Goal: Task Accomplishment & Management: Complete application form

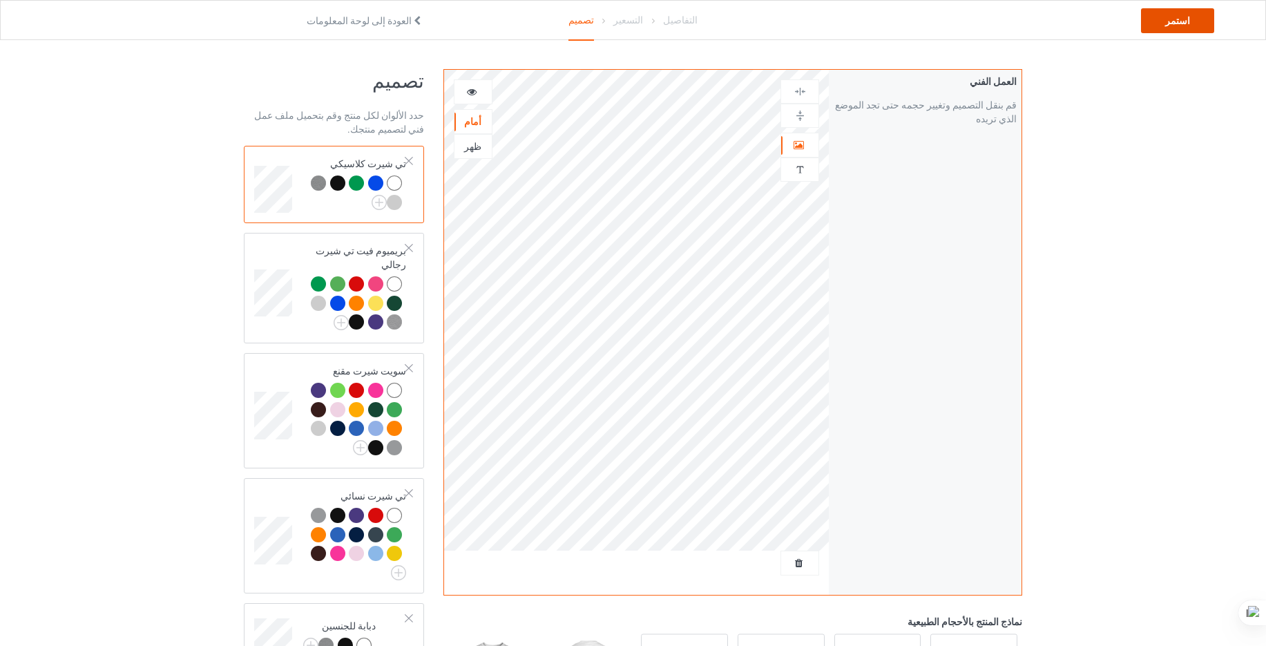
click at [1171, 15] on div "استمر" at bounding box center [1177, 20] width 73 height 25
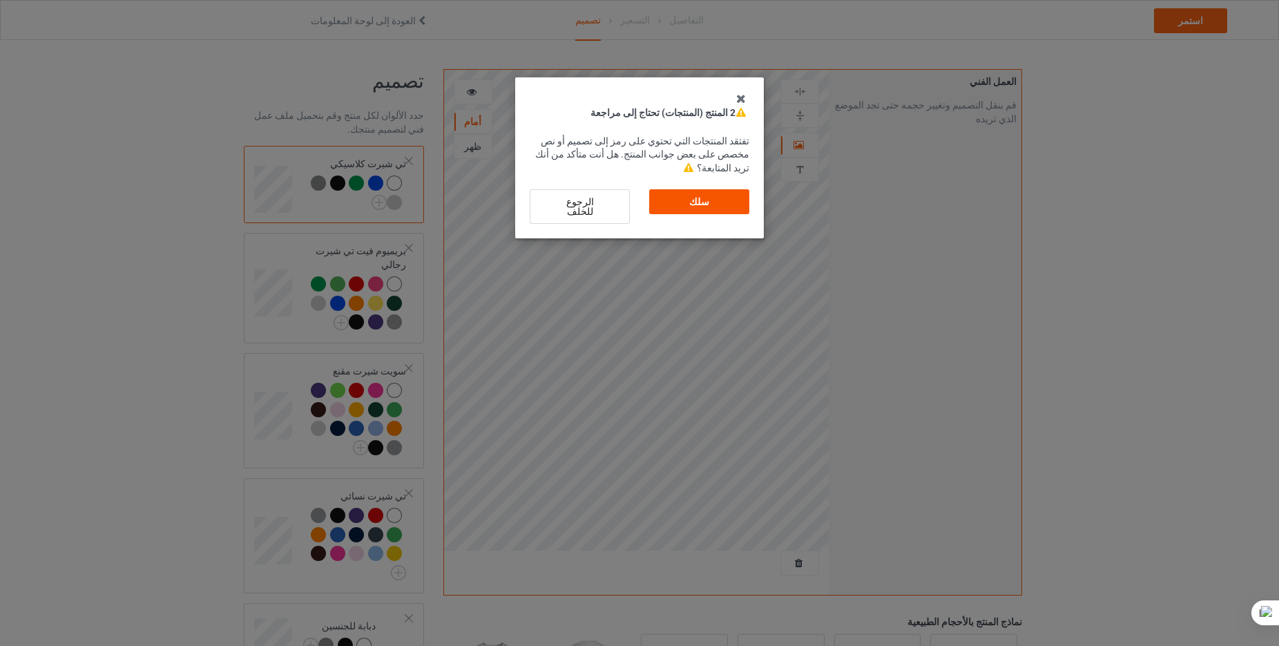
click at [712, 189] on div "سلك" at bounding box center [699, 201] width 100 height 25
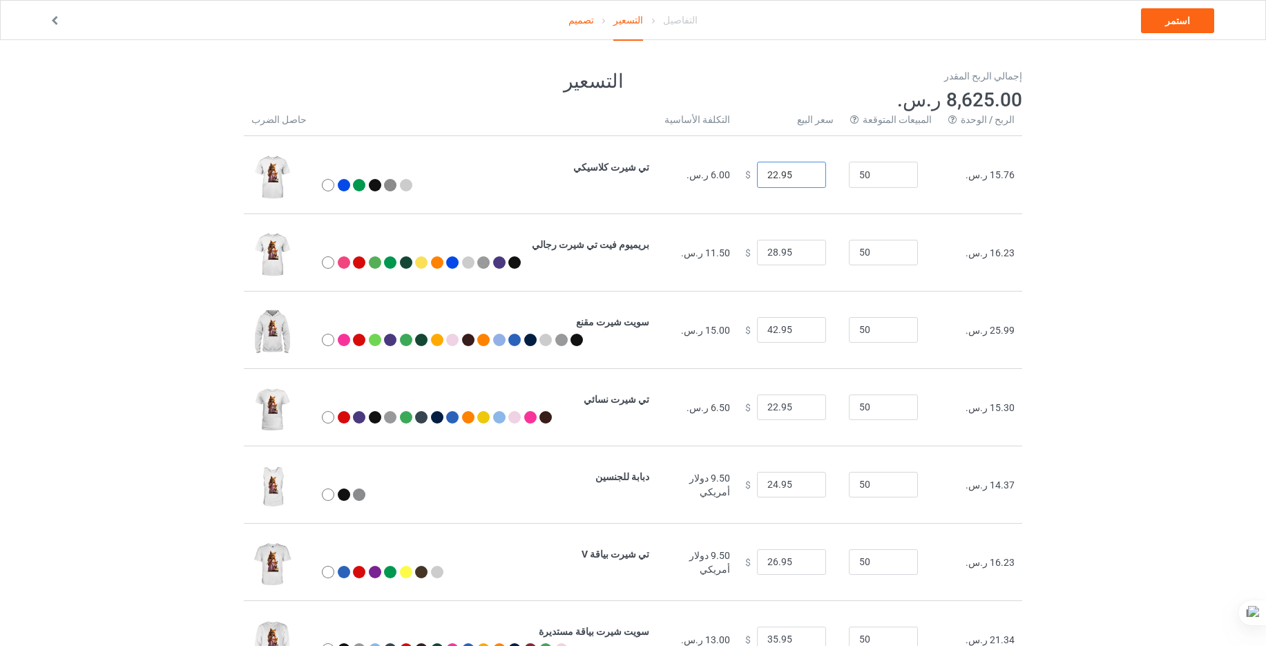
click at [797, 176] on input "22.95" at bounding box center [791, 175] width 69 height 26
type input "12.95"
click at [799, 255] on input "28.95" at bounding box center [791, 253] width 69 height 26
type input "12.95"
click at [799, 330] on input "42.95" at bounding box center [791, 330] width 69 height 26
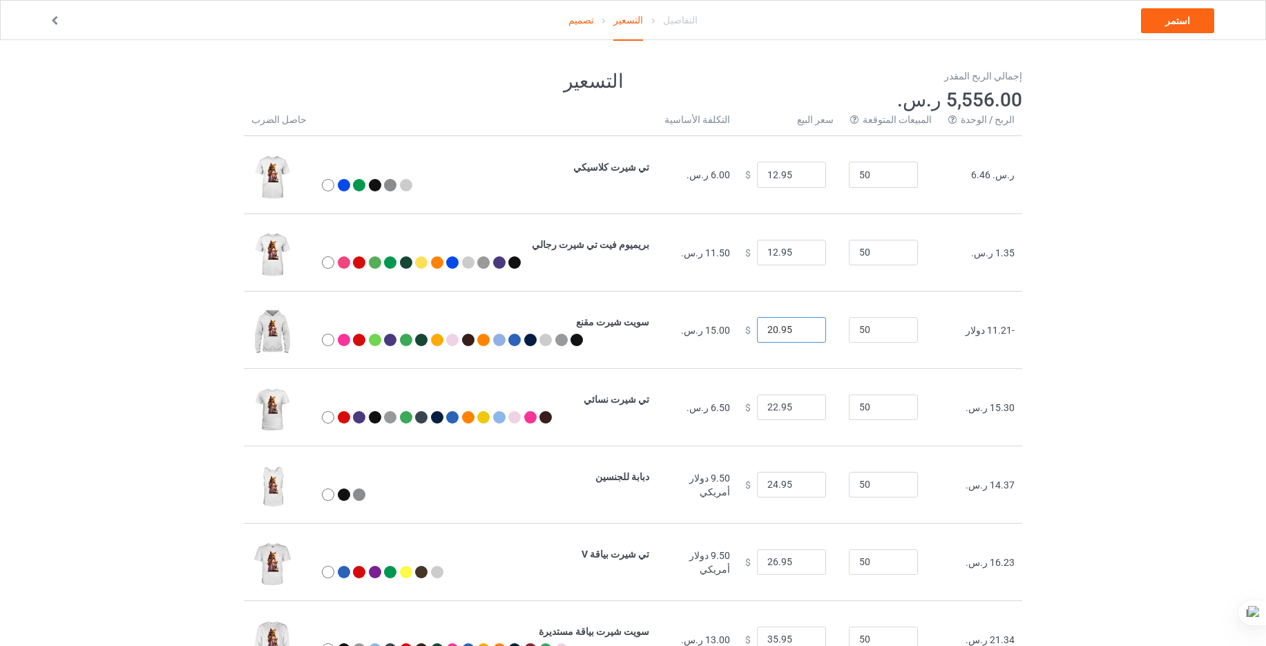
type input "20.95"
click at [802, 409] on input "22.95" at bounding box center [791, 407] width 69 height 26
click at [798, 409] on input "22.95" at bounding box center [791, 407] width 69 height 26
type input "10.95"
click at [798, 488] on input "24.95" at bounding box center [791, 485] width 69 height 26
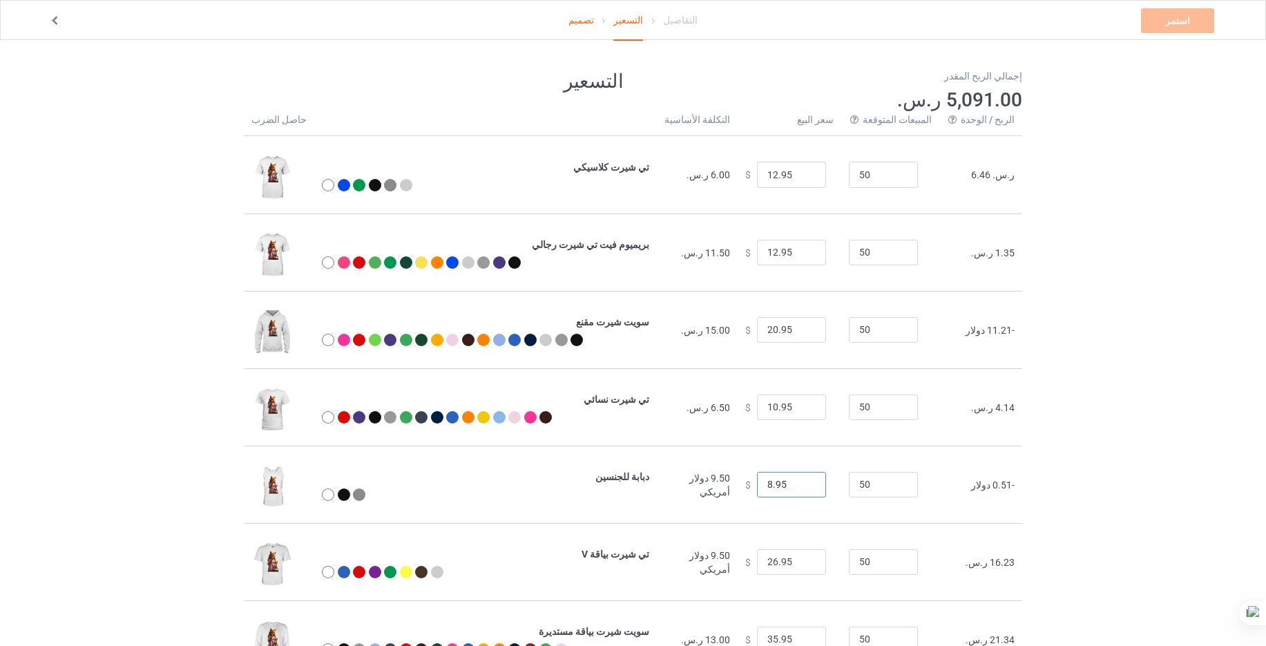
type input "8.95"
click at [798, 567] on input "26.95" at bounding box center [791, 562] width 69 height 26
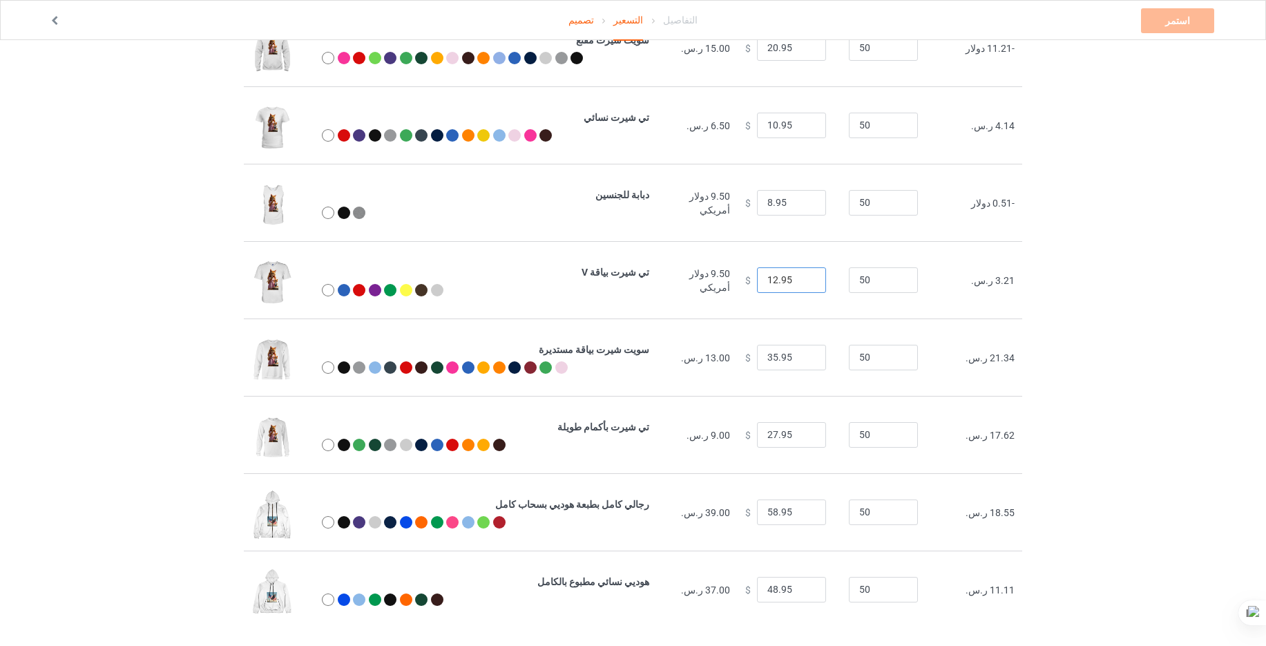
scroll to position [283, 0]
type input "12.95"
click at [795, 204] on input "8.95" at bounding box center [791, 202] width 69 height 26
type input "10.95"
click at [797, 358] on input "35.95" at bounding box center [791, 357] width 69 height 26
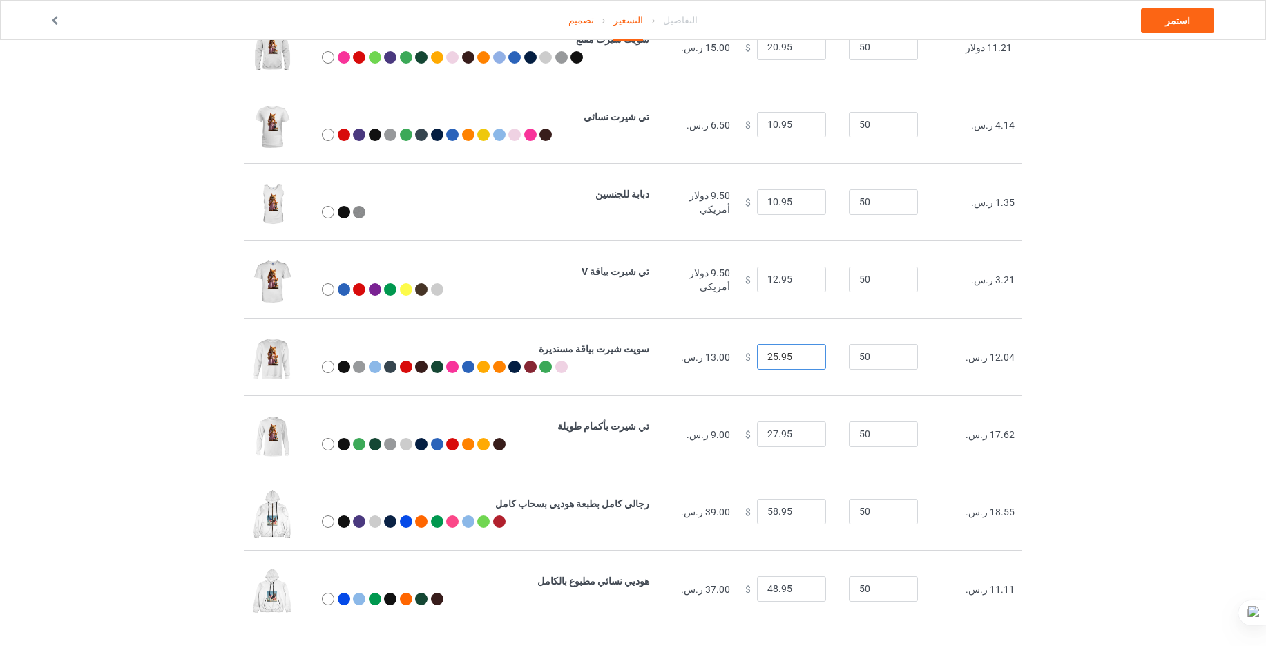
type input "25.95"
click at [798, 434] on input "27.95" at bounding box center [791, 434] width 69 height 26
type input "20.95"
click at [800, 510] on input "58.95" at bounding box center [791, 512] width 69 height 26
type input "40.95"
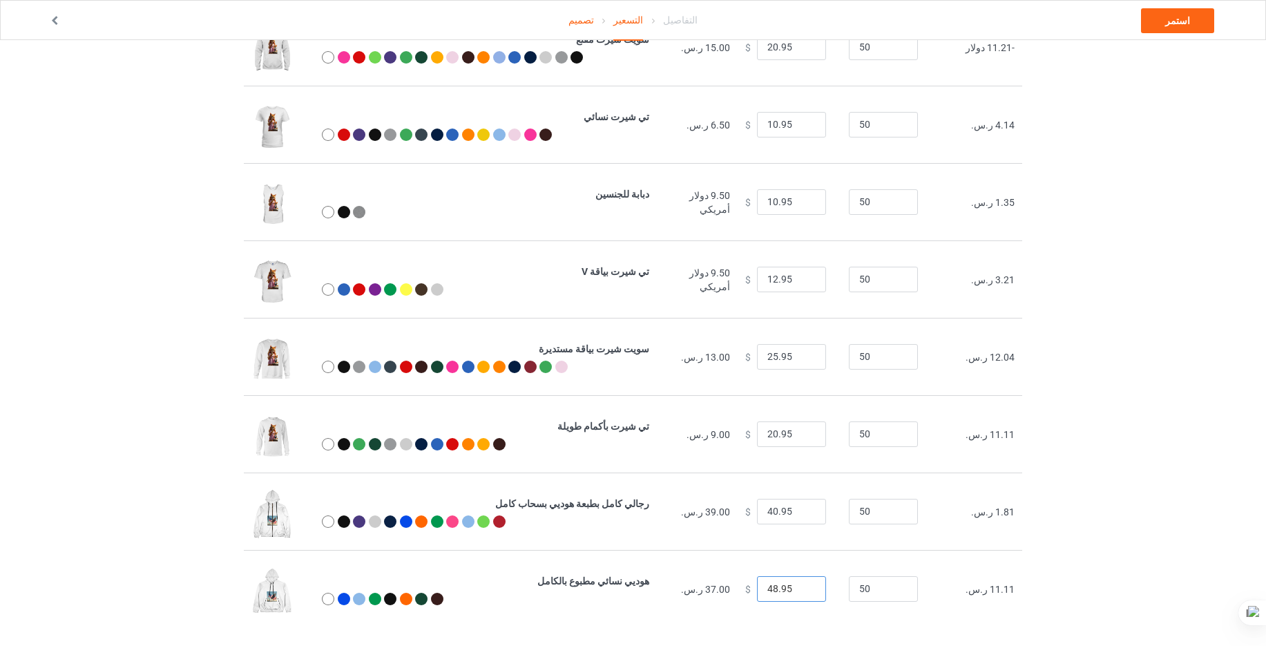
click at [799, 591] on input "48.95" at bounding box center [791, 589] width 69 height 26
type input "40.95"
click at [1194, 30] on link "استمر" at bounding box center [1177, 20] width 73 height 25
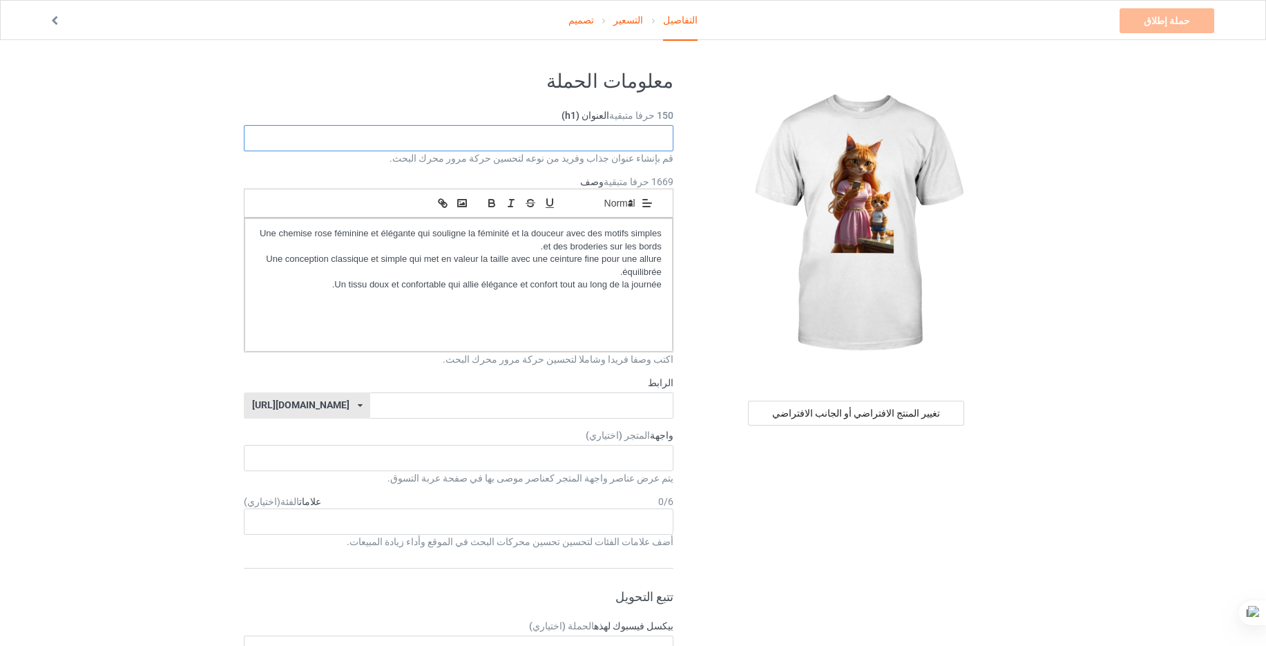
click at [639, 128] on input "text" at bounding box center [459, 138] width 430 height 26
type input "ؤ"
type input "Cool shirt"
click at [604, 402] on input "text" at bounding box center [521, 405] width 303 height 26
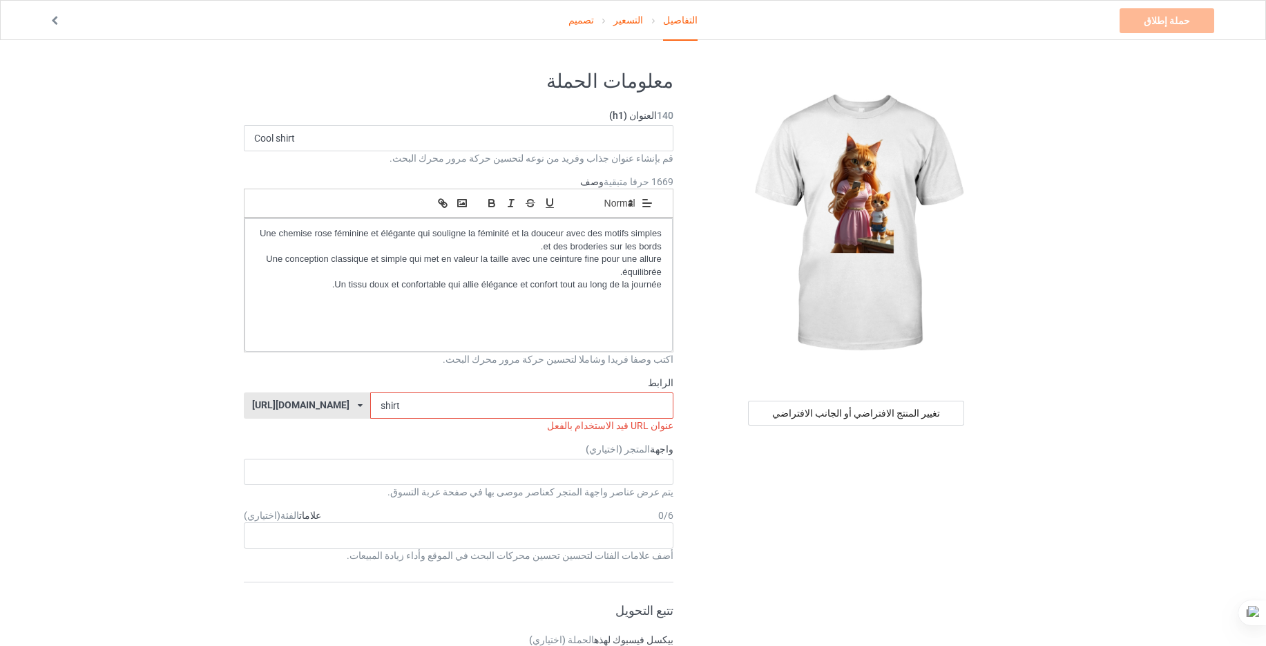
click at [386, 406] on input "shirt" at bounding box center [521, 405] width 303 height 26
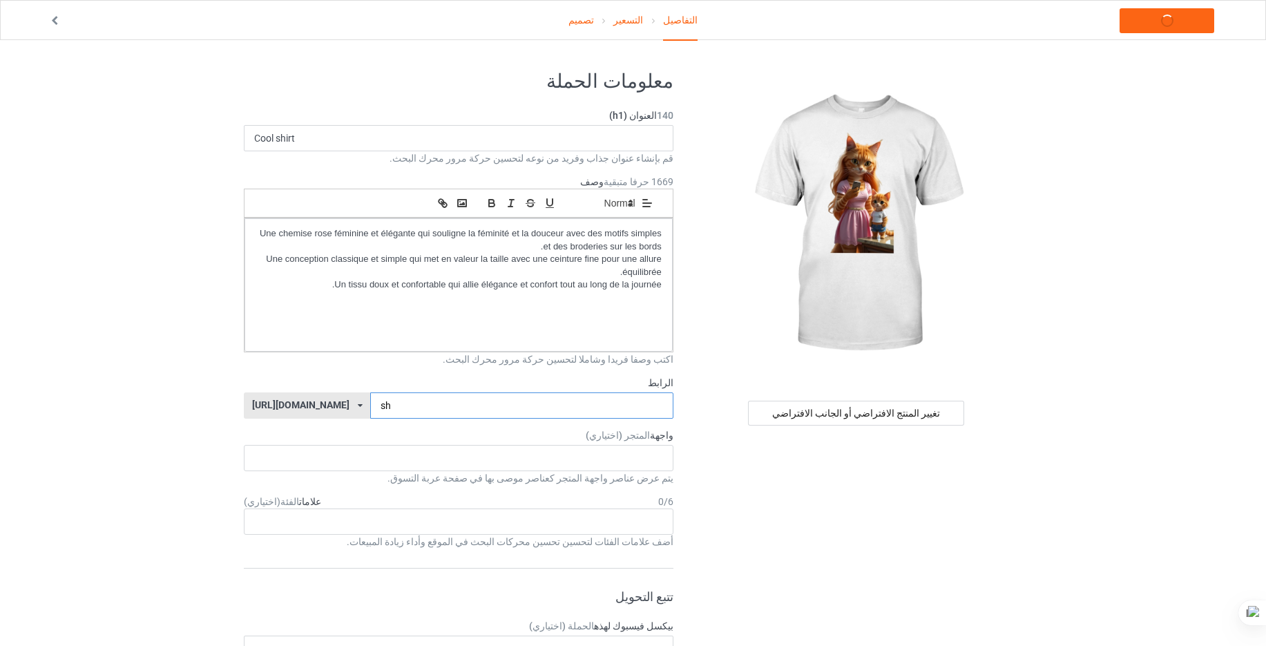
type input "s"
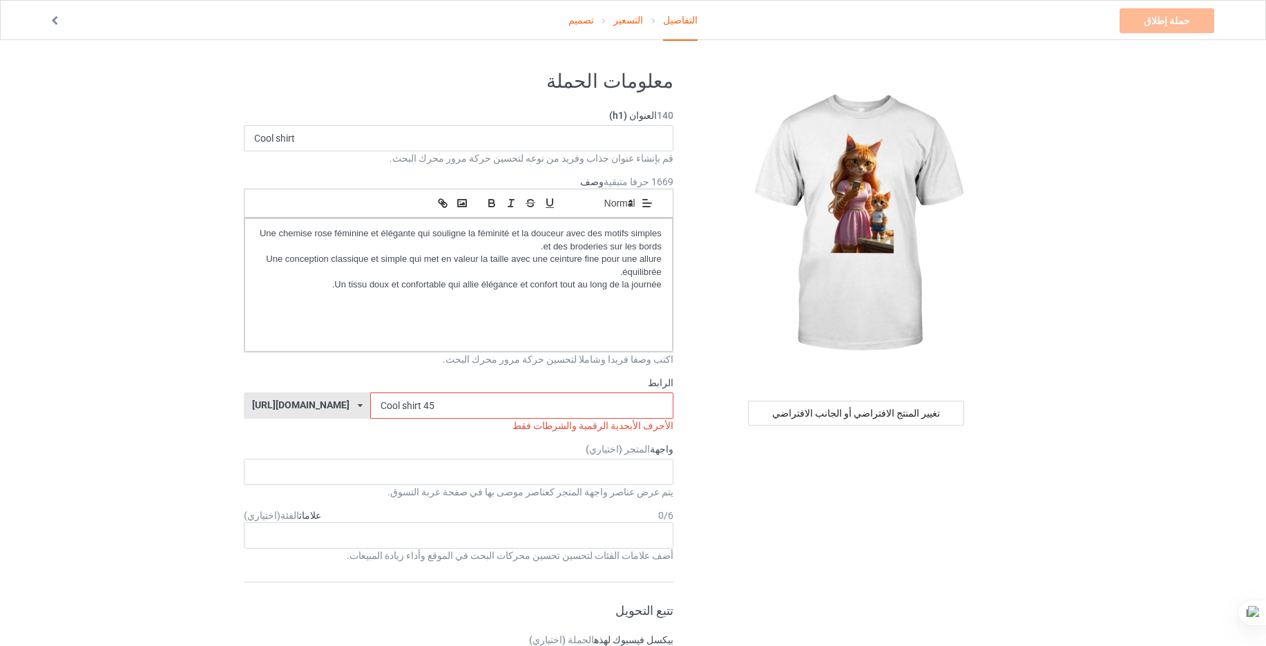
click at [405, 406] on input "Cool shirt 45" at bounding box center [521, 405] width 303 height 26
type input "C"
click at [415, 403] on input "COOLSHIRT" at bounding box center [521, 405] width 303 height 26
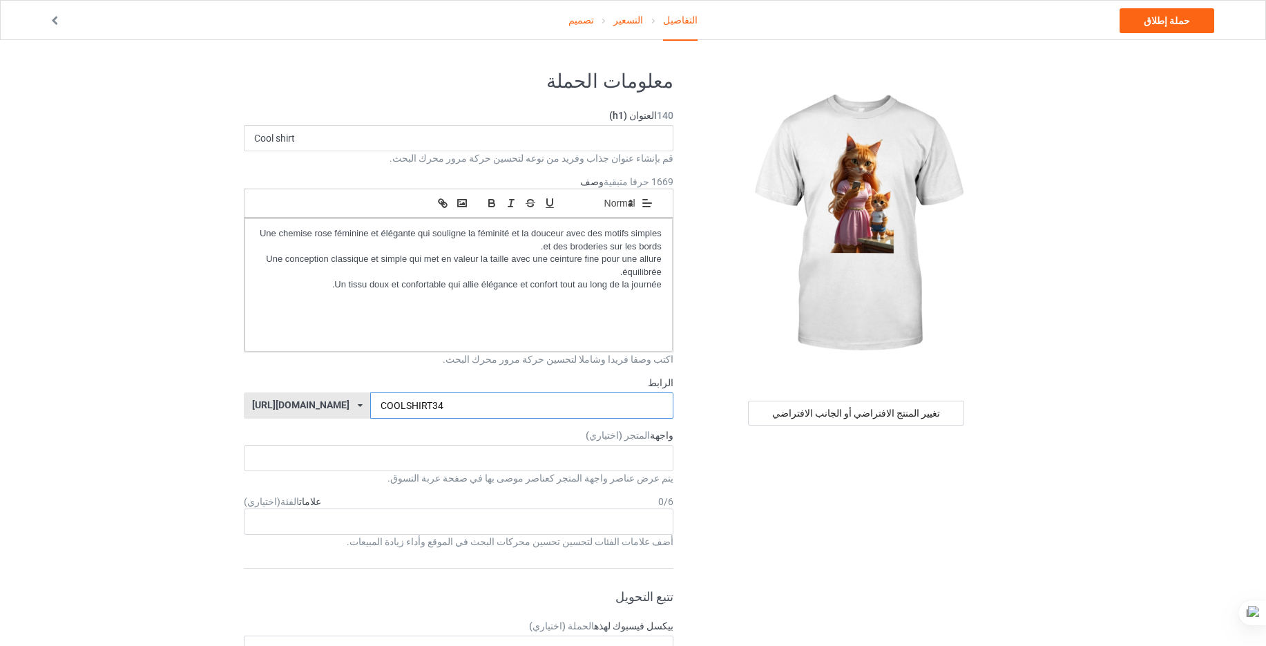
type input "COOLSHIRT34"
click at [412, 431] on label "واجهة المتجر (اختياري)" at bounding box center [459, 435] width 430 height 14
click at [529, 526] on div "Age > [DEMOGRAPHIC_DATA] > 1 Age > [DEMOGRAPHIC_DATA] Months > 1 Month Age > [D…" at bounding box center [459, 521] width 430 height 26
click at [323, 521] on div "ANIMA > البرية > Aardvarks > الزواحف > التماسيح > البرمائيات المائية والبرية > …" at bounding box center [459, 521] width 430 height 26
type input "A"
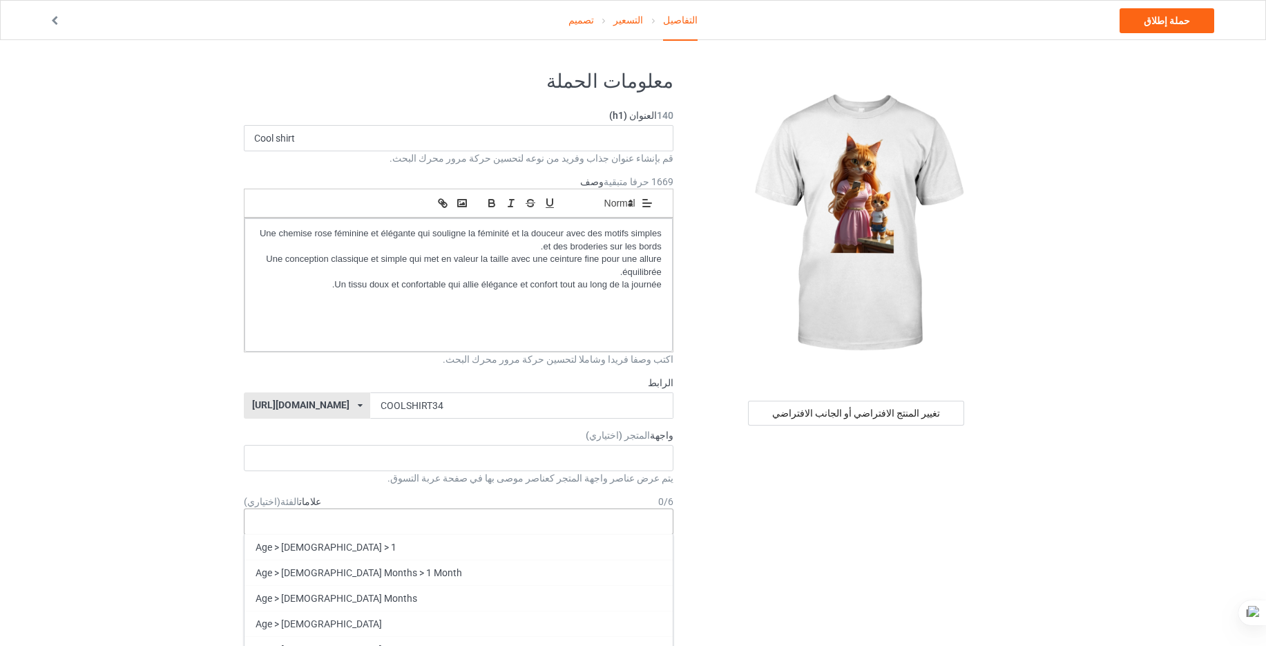
type input "P"
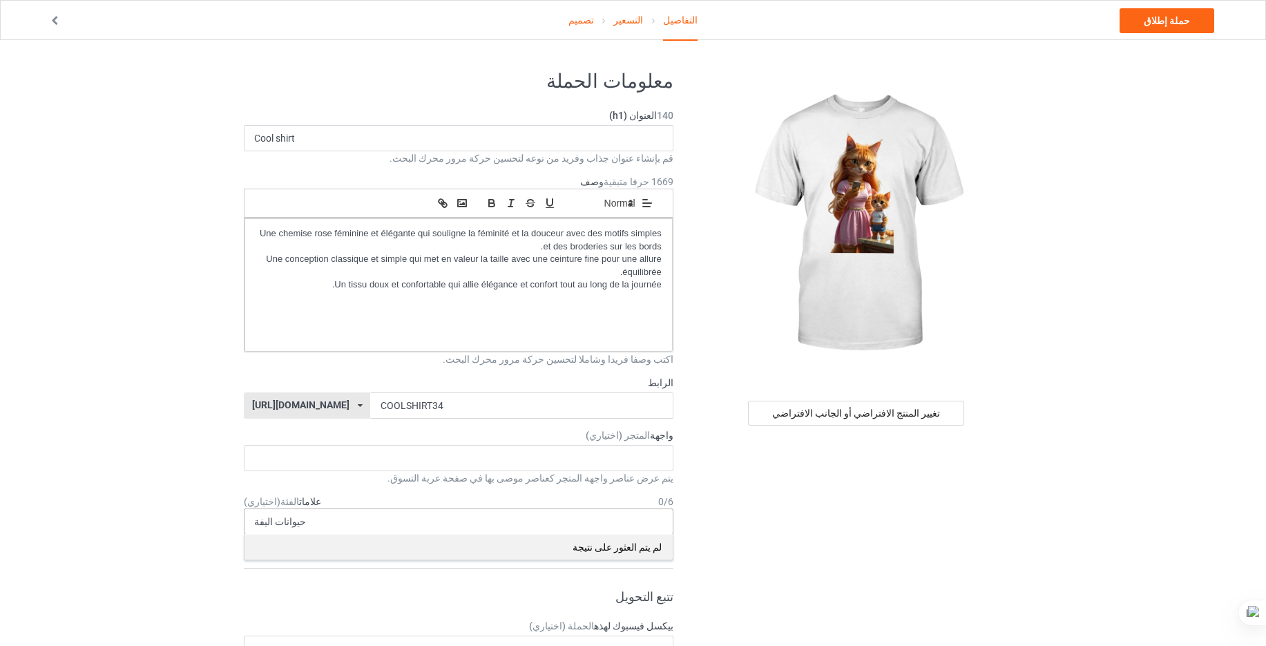
click at [595, 547] on div "لم يتم العثور على نتيجة" at bounding box center [459, 547] width 428 height 26
click at [597, 536] on div "لم يتم العثور على نتيجة" at bounding box center [459, 547] width 428 height 26
click at [303, 526] on input "حيوانات اليفة" at bounding box center [298, 522] width 88 height 12
type input "ح"
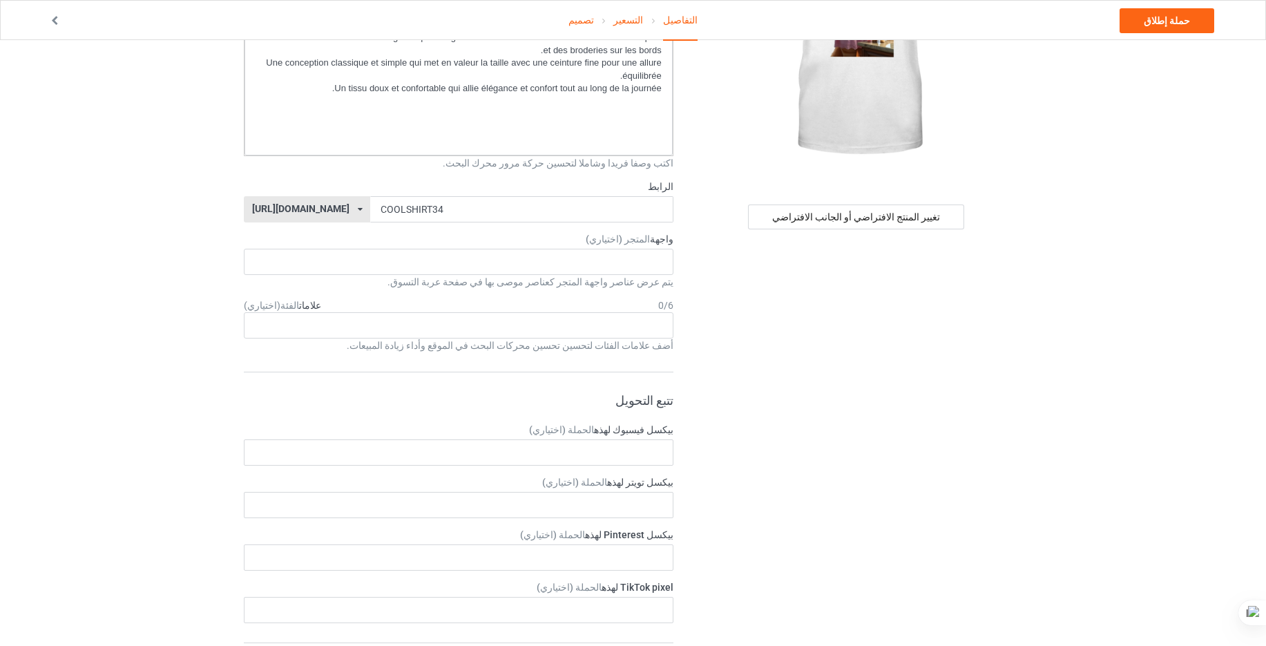
scroll to position [200, 0]
click at [637, 328] on div "الفئة العمرية > 1-19 > 1 العمر > 1-12 شهرا > 1 شهر العمر > 1-12 شهرا العمر > 1-…" at bounding box center [459, 322] width 430 height 26
type input "ح"
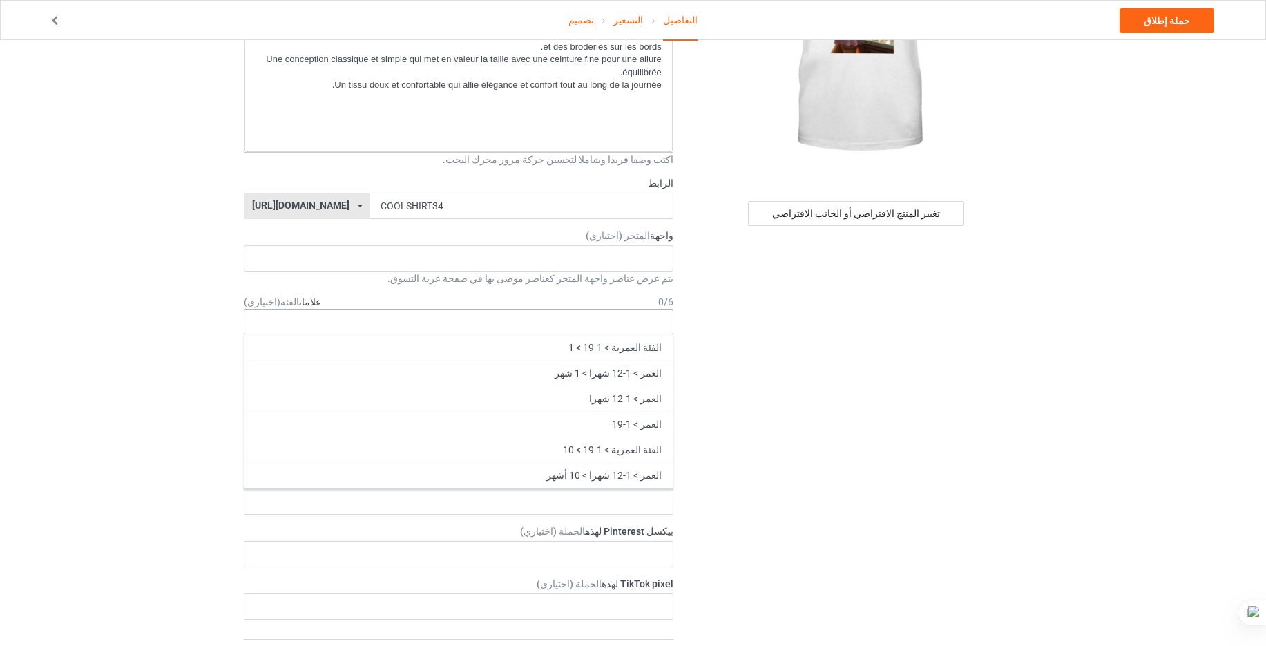
click at [519, 327] on div "الفئة العمرية > 1-19 > 1 العمر > 1-12 شهرا > 1 شهر العمر > 1-12 شهرا العمر > 1-…" at bounding box center [459, 322] width 430 height 26
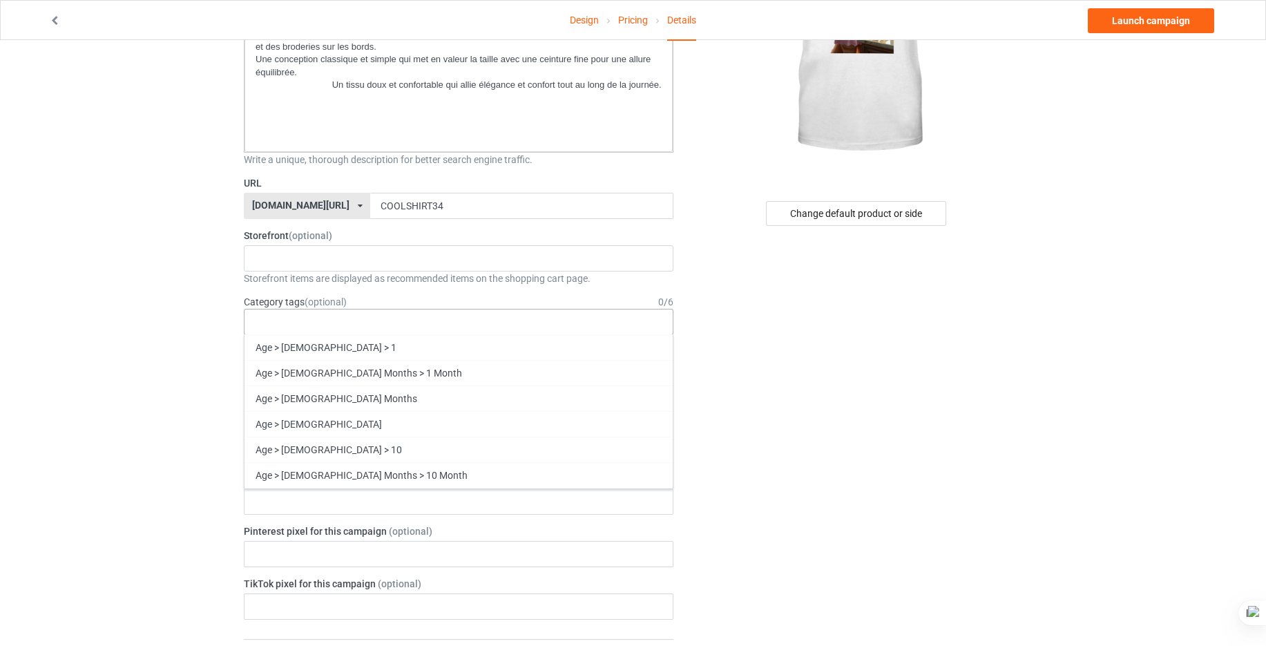
click at [558, 317] on div "Age > [DEMOGRAPHIC_DATA] > 1 Age > [DEMOGRAPHIC_DATA] Months > 1 Month Age > [D…" at bounding box center [459, 322] width 430 height 26
type input "ض"
click at [323, 316] on div "Age > [DEMOGRAPHIC_DATA] > 1 Age > [DEMOGRAPHIC_DATA] Months > 1 Month Age > [D…" at bounding box center [459, 322] width 430 height 26
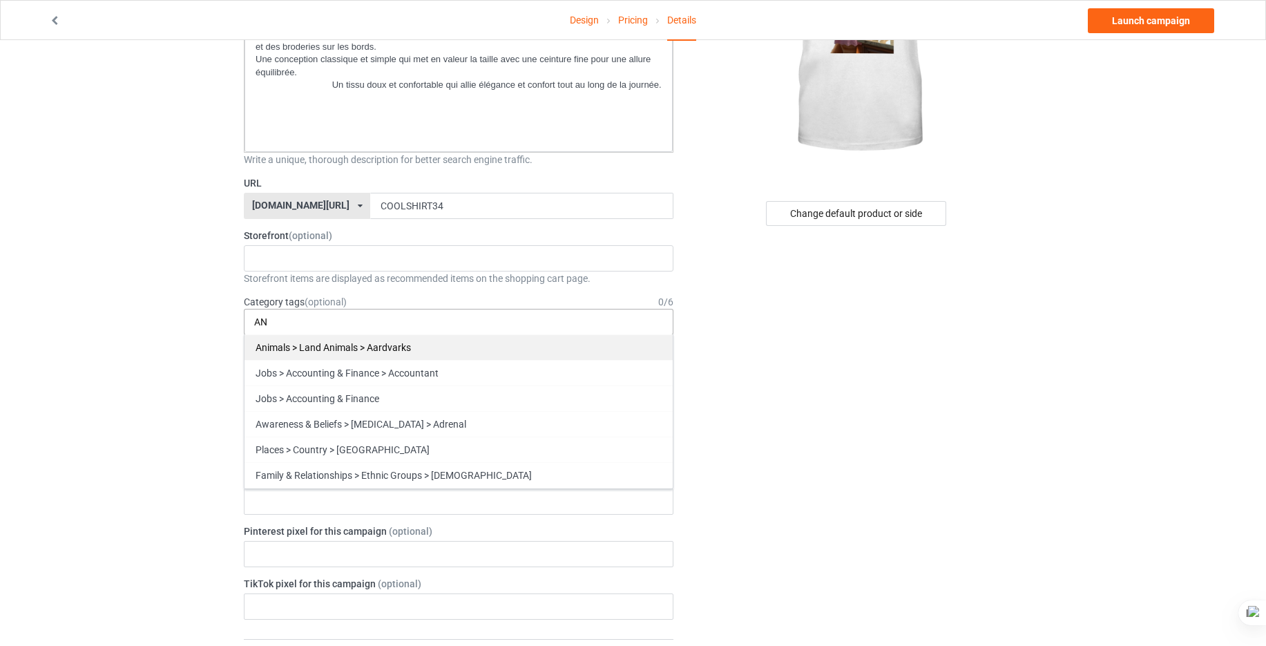
type input "AN"
click at [338, 354] on div "Animals > Land Animals > Aardvarks" at bounding box center [459, 347] width 428 height 26
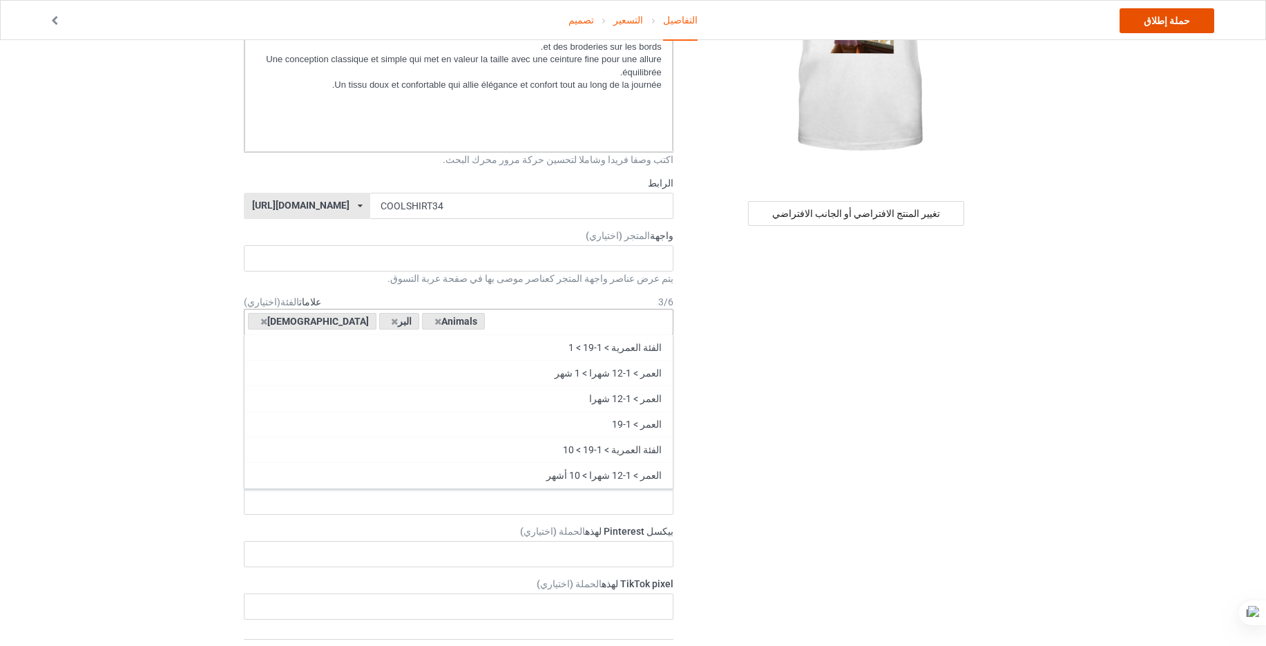
click at [1159, 20] on link "حملة إطلاق" at bounding box center [1167, 20] width 95 height 25
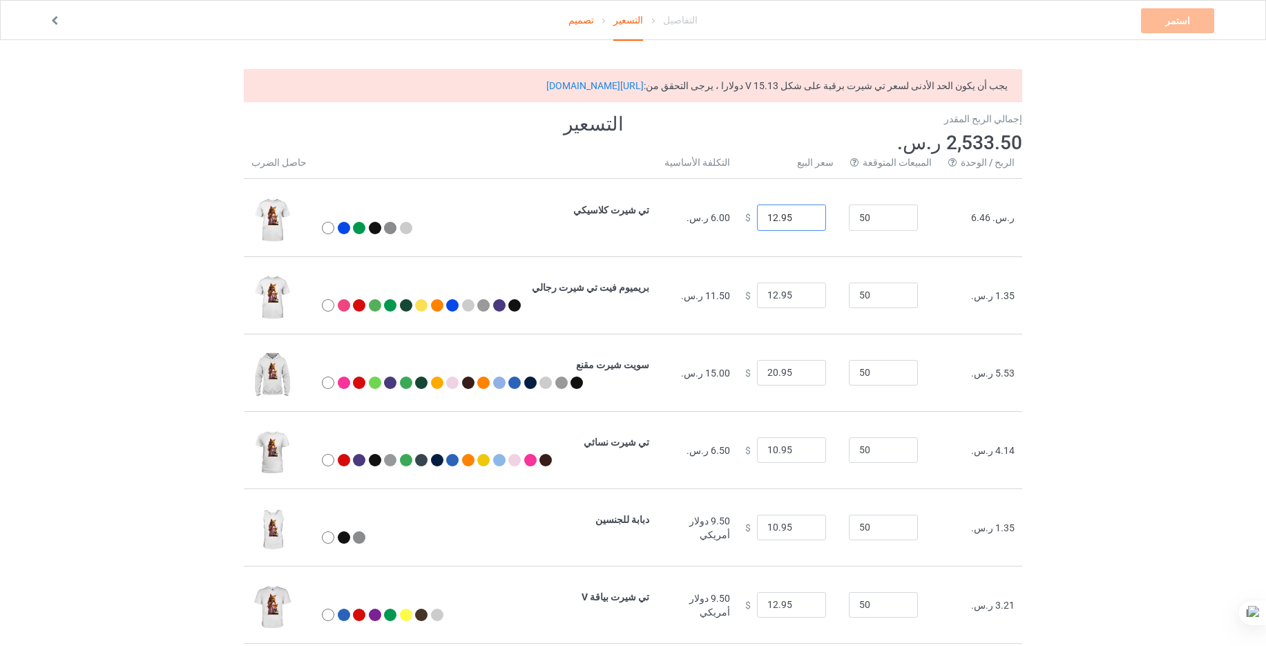
click at [798, 218] on input "12.95" at bounding box center [791, 217] width 69 height 26
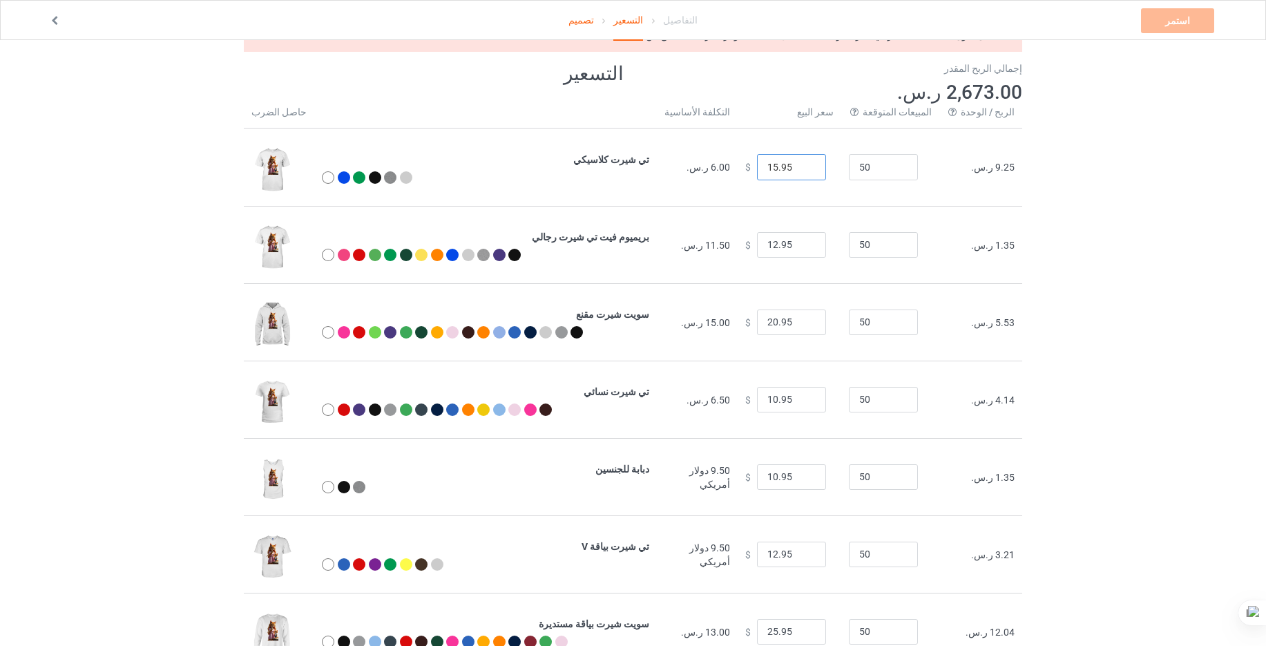
scroll to position [46, 0]
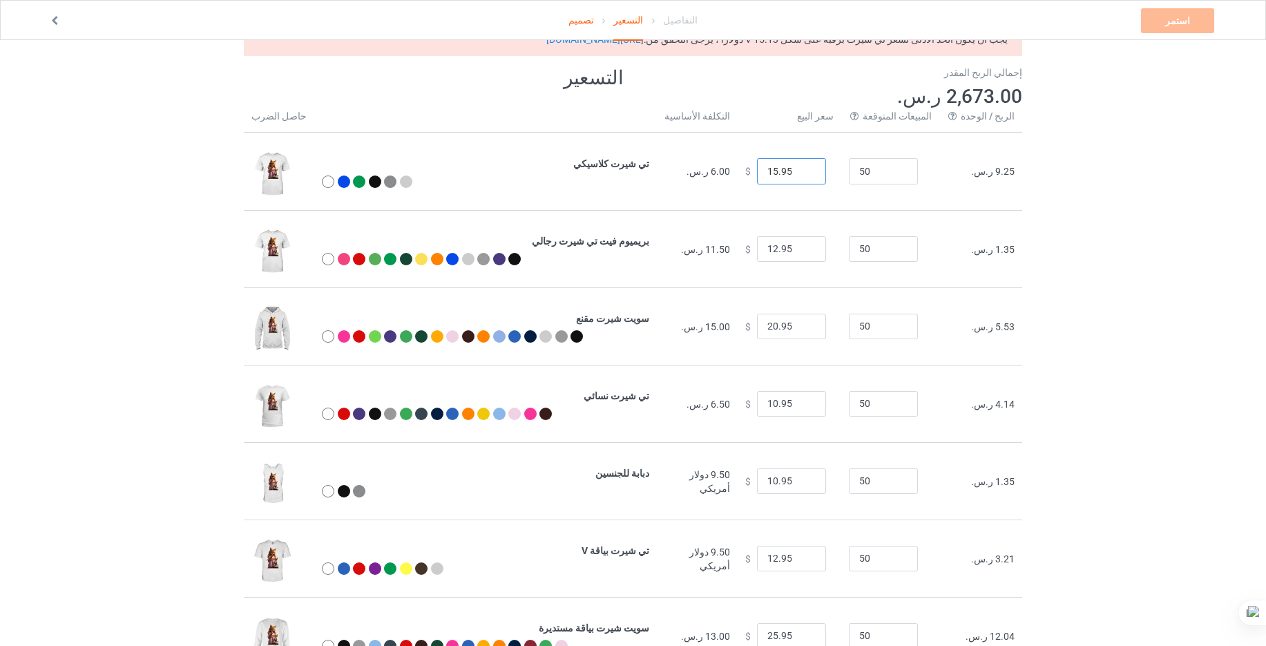
type input "15.95"
click at [796, 253] on input "12.95" at bounding box center [791, 249] width 69 height 26
click at [799, 250] on input "12.95" at bounding box center [791, 249] width 69 height 26
type input "15.95"
click at [801, 405] on input "10.95" at bounding box center [791, 404] width 69 height 26
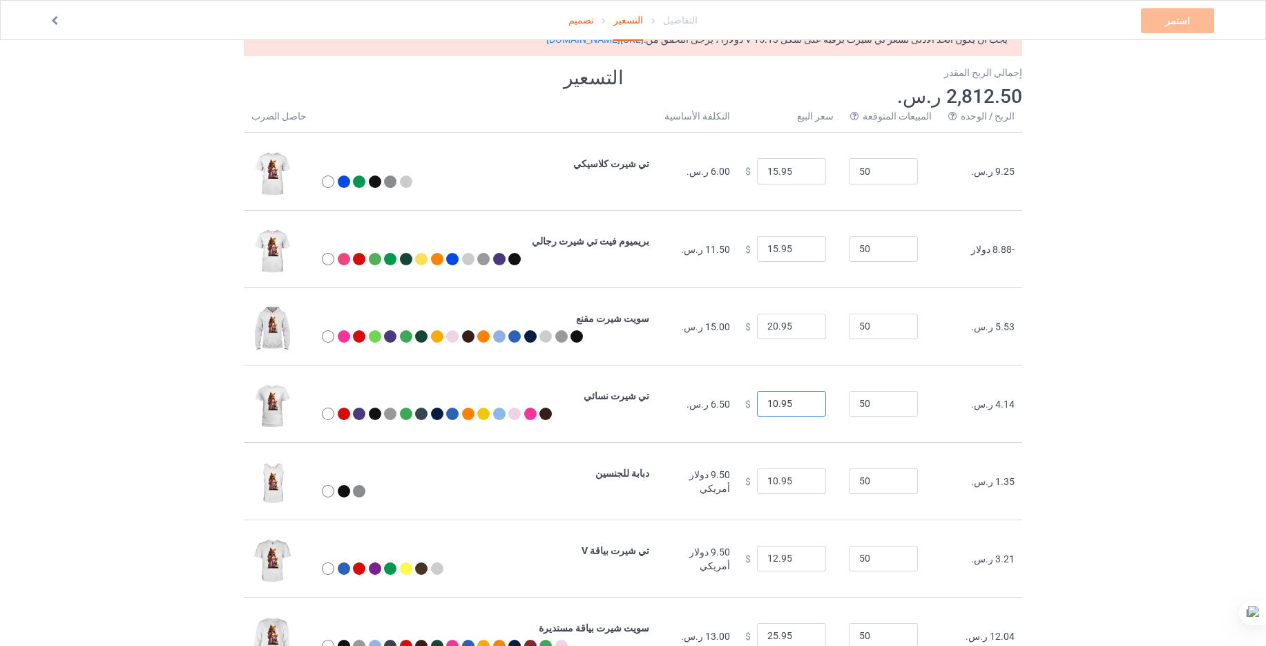
click at [799, 405] on input "10.95" at bounding box center [791, 404] width 69 height 26
type input "15.95"
click at [797, 482] on input "10.95" at bounding box center [791, 481] width 69 height 26
click at [798, 558] on input "12.95" at bounding box center [791, 559] width 69 height 26
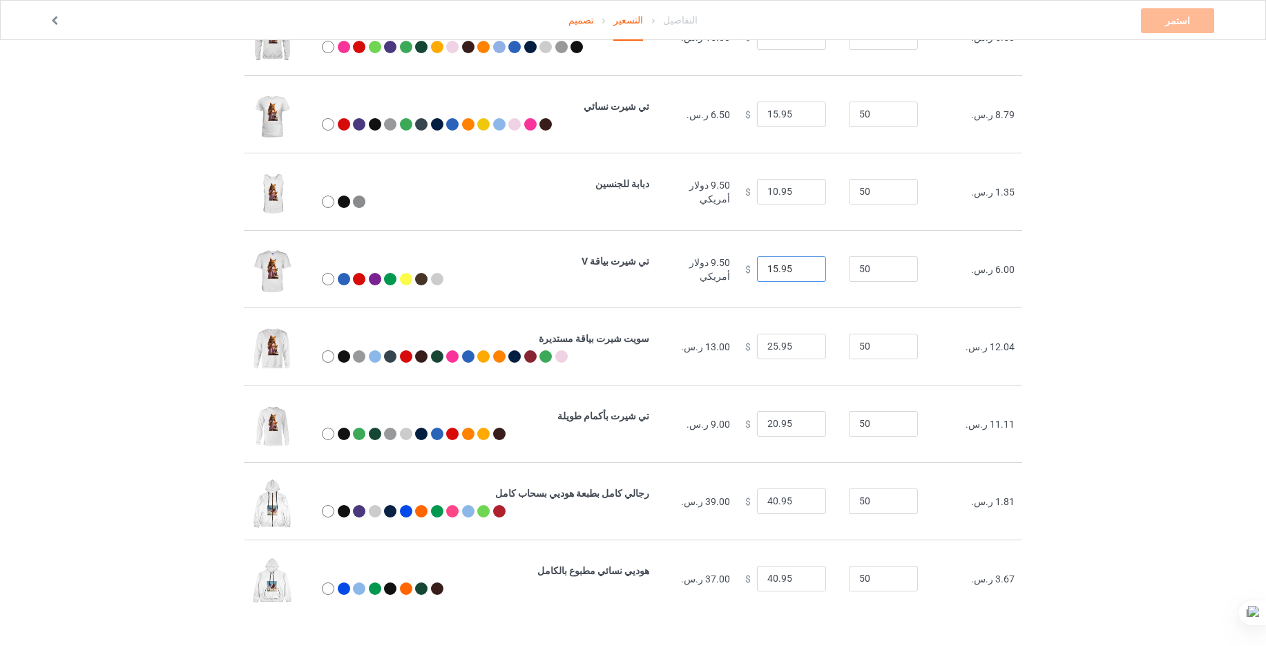
scroll to position [0, 0]
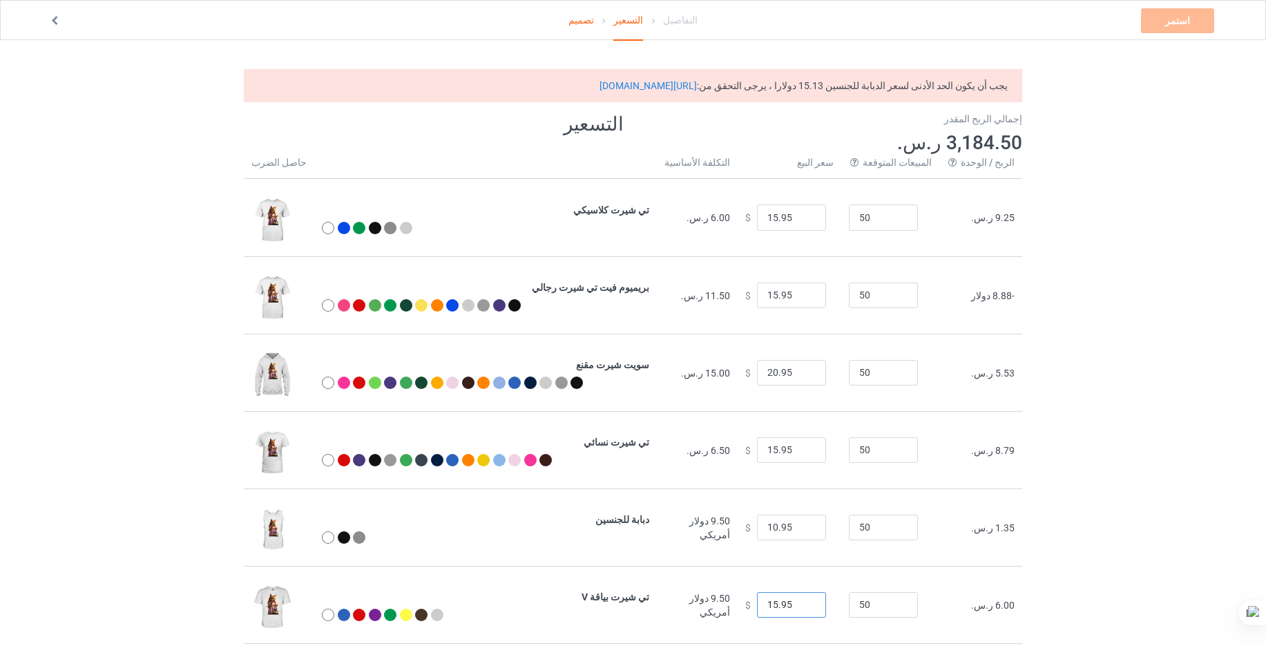
type input "15.95"
click at [799, 530] on input "10.95" at bounding box center [791, 528] width 69 height 26
type input "15.95"
click at [641, 77] on div "يجب أن يكون الحد الأدنى لسعر قميص من النوع الثقيل 22.25 دولارا ، يرجى التحقق من…" at bounding box center [633, 85] width 778 height 33
click at [644, 85] on link "[URL][DOMAIN_NAME]" at bounding box center [621, 85] width 97 height 11
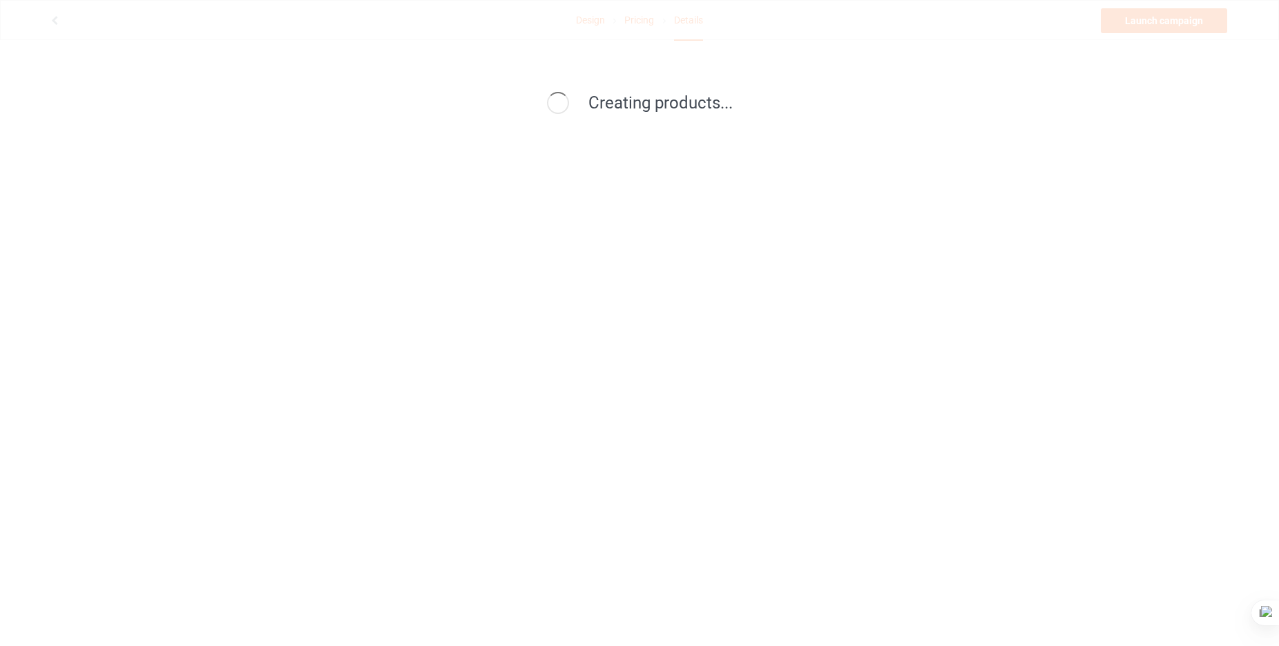
click at [552, 63] on div "Creating products..." at bounding box center [639, 323] width 1279 height 646
